Goal: Information Seeking & Learning: Learn about a topic

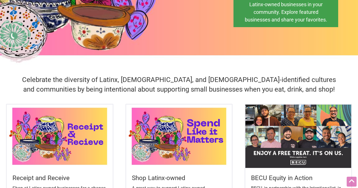
scroll to position [113, 0]
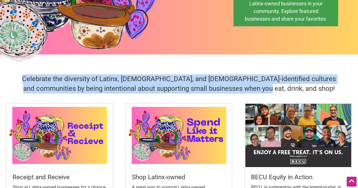
drag, startPoint x: 33, startPoint y: 78, endPoint x: 307, endPoint y: 92, distance: 274.8
click at [307, 92] on h4 "Celebrate the diversity of Latinx, [DEMOGRAPHIC_DATA], and [DEMOGRAPHIC_DATA]-i…" at bounding box center [179, 83] width 322 height 19
copy h4 "Celebrate the diversity of Latinx, [DEMOGRAPHIC_DATA], and [DEMOGRAPHIC_DATA]-i…"
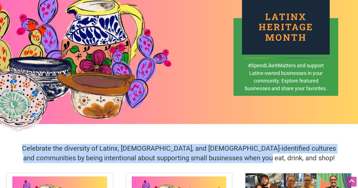
scroll to position [0, 0]
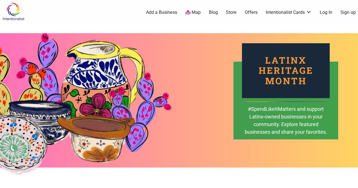
click at [99, 14] on ul "0 Add a Business Map Blog Store Offers Intentionalist Cards Buy Black Card Inte…" at bounding box center [204, 12] width 313 height 7
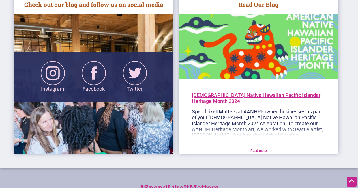
scroll to position [916, 0]
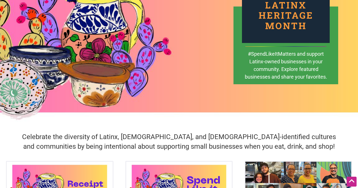
scroll to position [28, 0]
